Goal: Navigation & Orientation: Find specific page/section

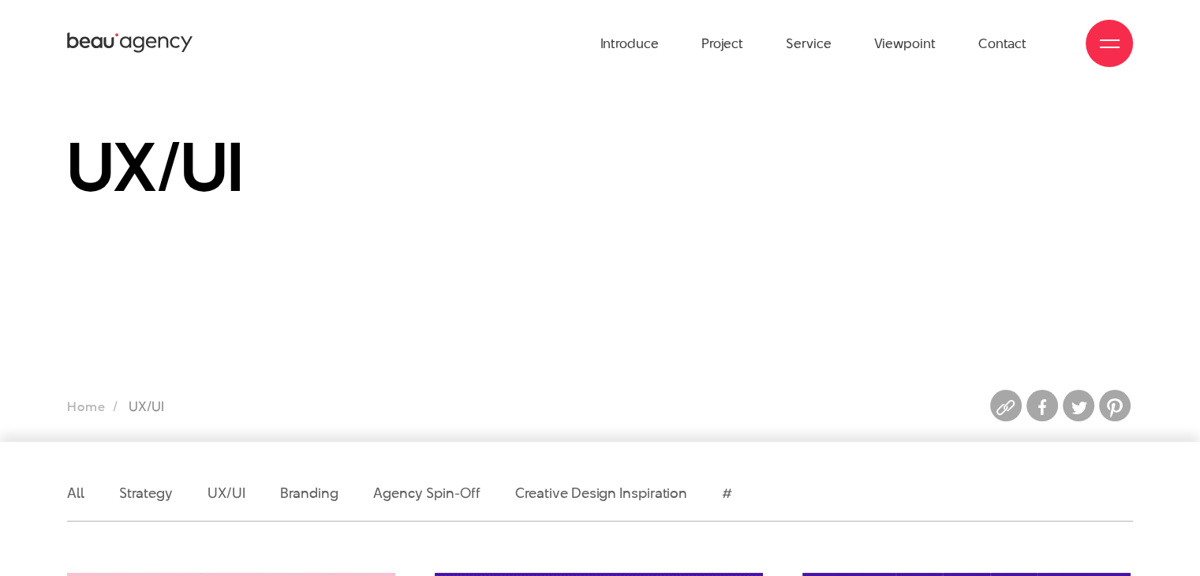
click at [701, 41] on ul "Introduce Project Service Viewpoint Contact" at bounding box center [813, 43] width 427 height 87
click at [723, 43] on font "Project" at bounding box center [722, 43] width 42 height 19
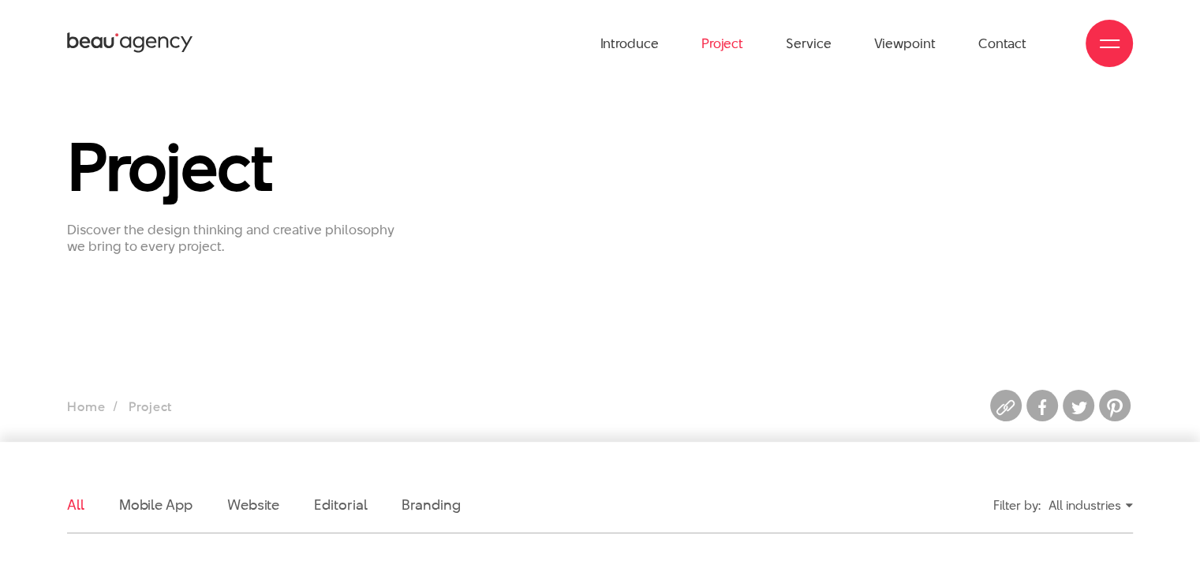
click at [725, 47] on font "Project" at bounding box center [722, 43] width 42 height 19
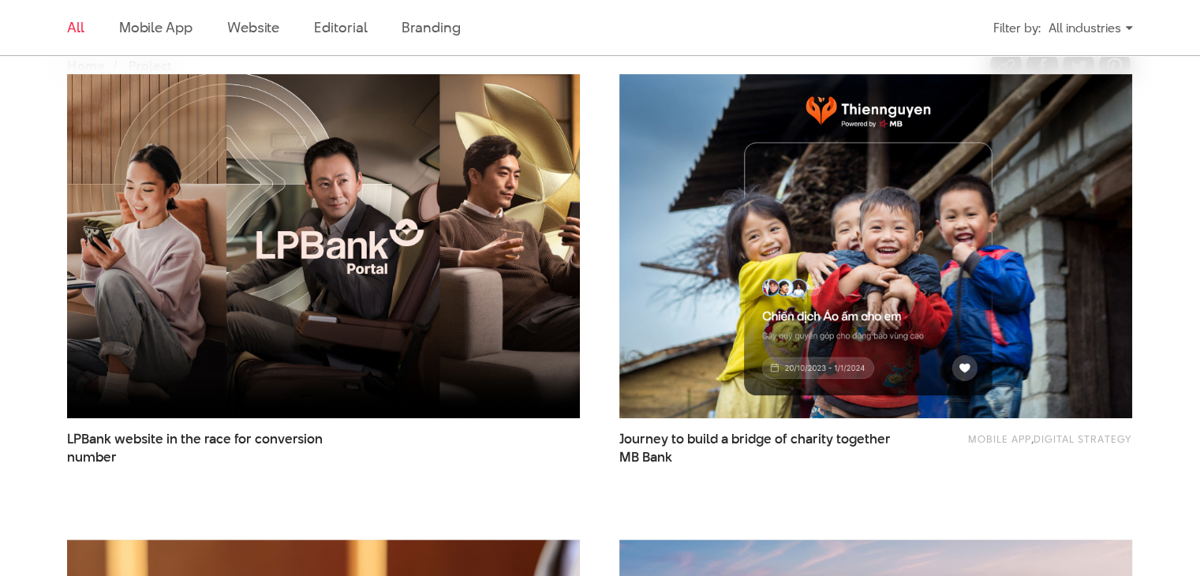
scroll to position [507, 0]
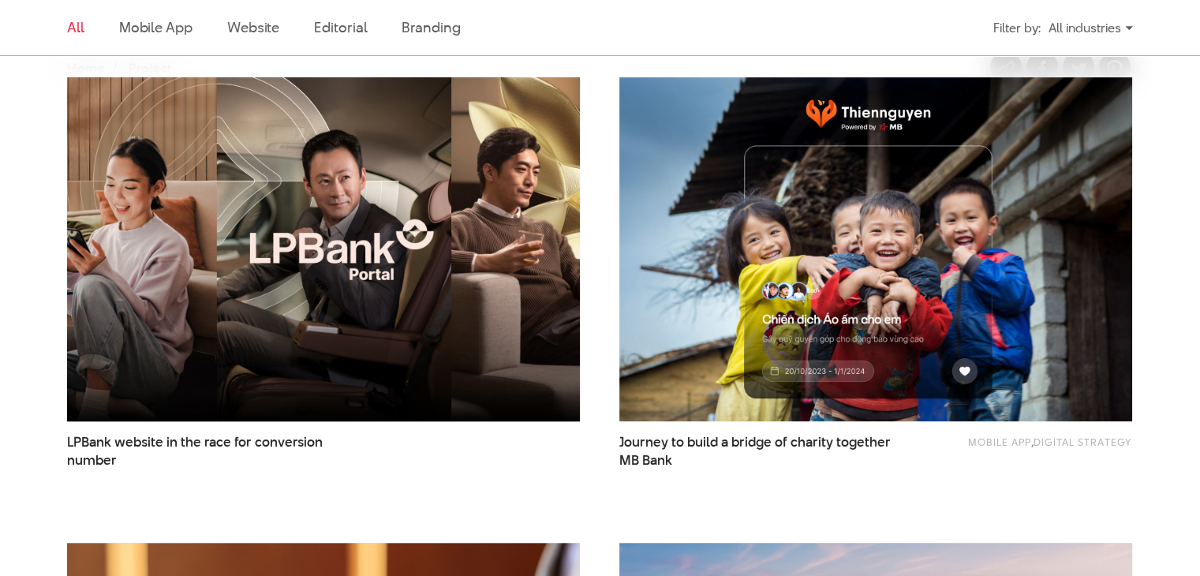
click at [478, 264] on img at bounding box center [324, 249] width 564 height 378
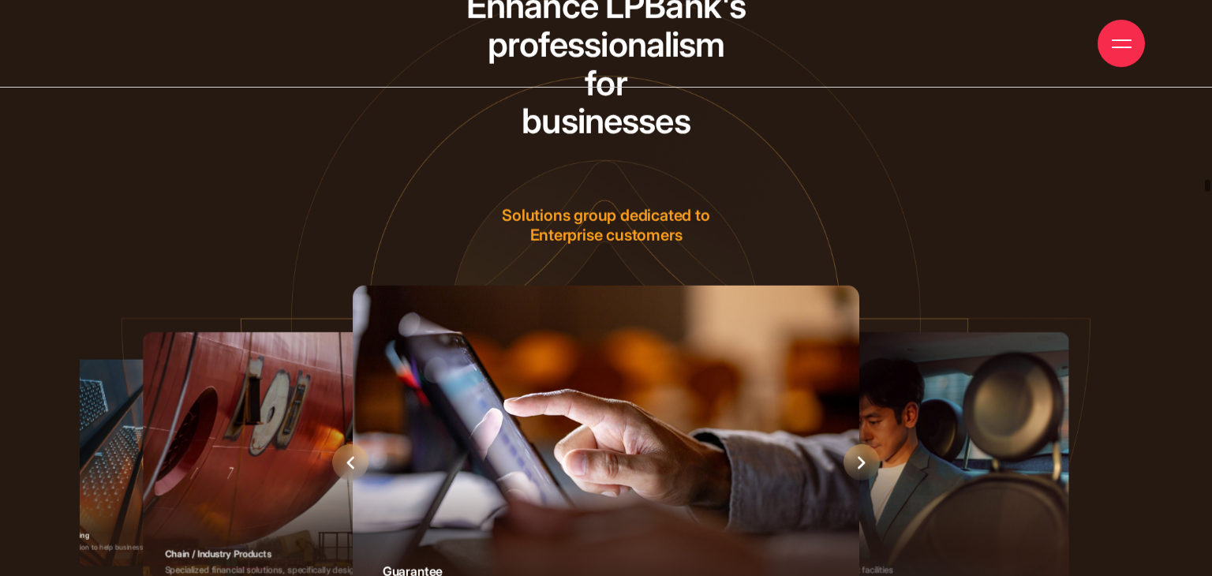
click at [1130, 43] on div at bounding box center [1122, 44] width 20 height 20
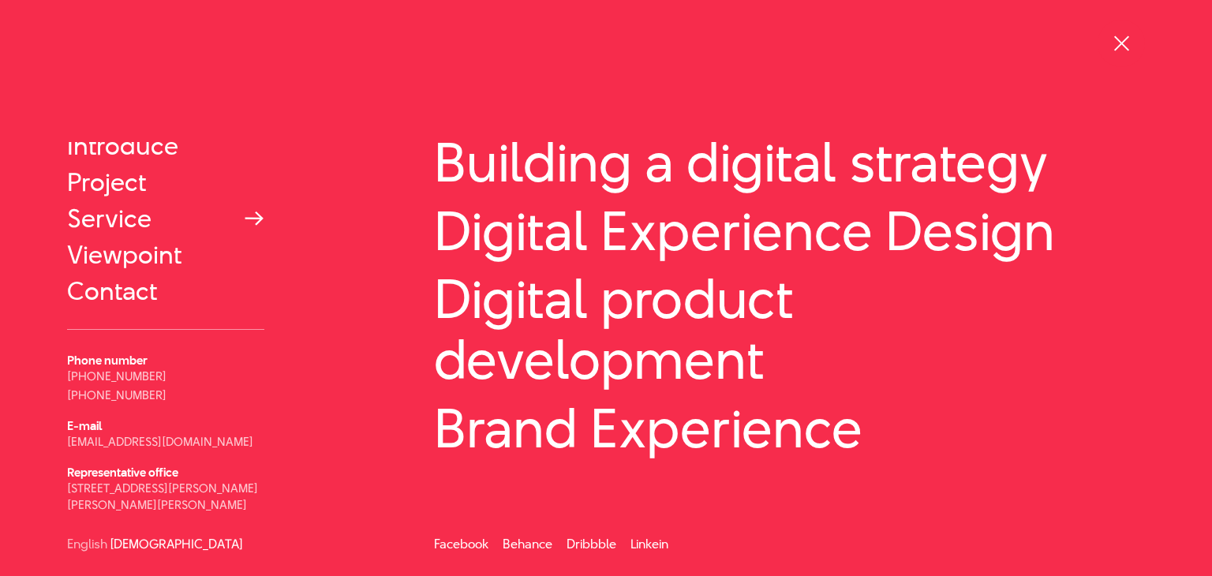
scroll to position [60, 0]
